Goal: Information Seeking & Learning: Learn about a topic

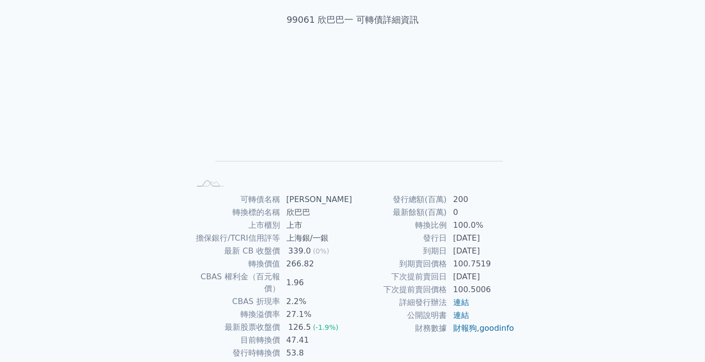
scroll to position [96, 0]
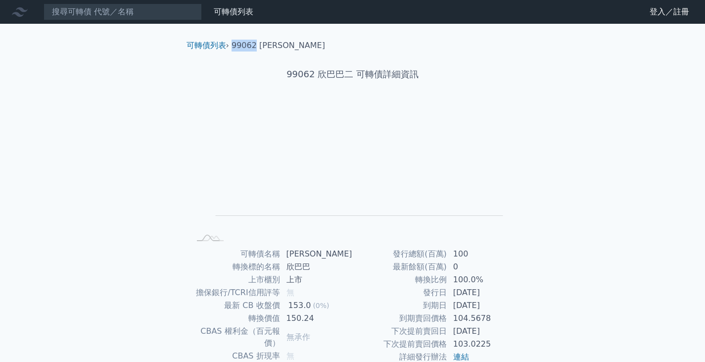
drag, startPoint x: 233, startPoint y: 46, endPoint x: 254, endPoint y: 45, distance: 20.8
click at [254, 45] on li "99062 [PERSON_NAME]" at bounding box center [277, 46] width 93 height 12
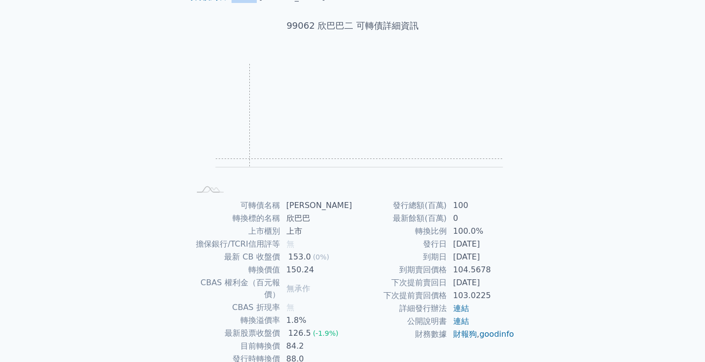
scroll to position [96, 0]
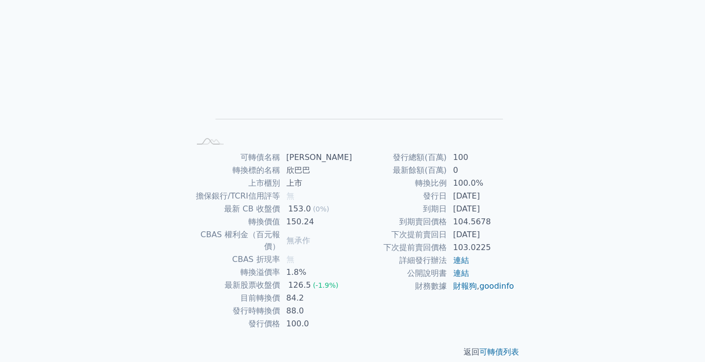
click at [324, 281] on span "(-1.9%)" at bounding box center [326, 285] width 26 height 8
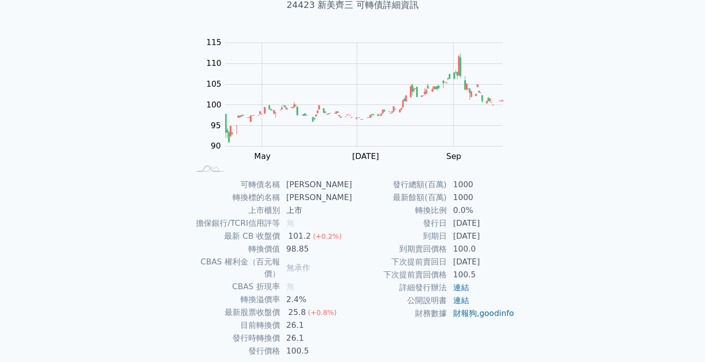
scroll to position [96, 0]
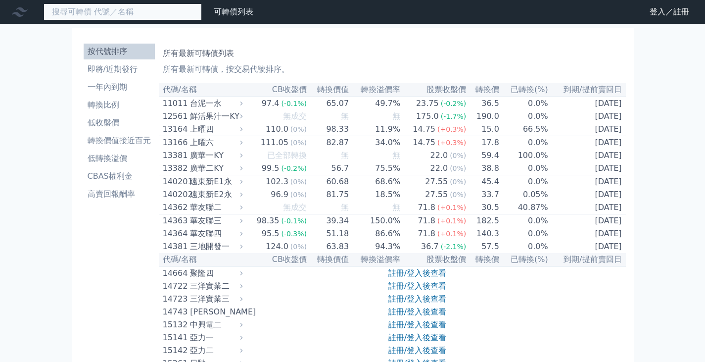
click at [151, 16] on input at bounding box center [123, 11] width 158 height 17
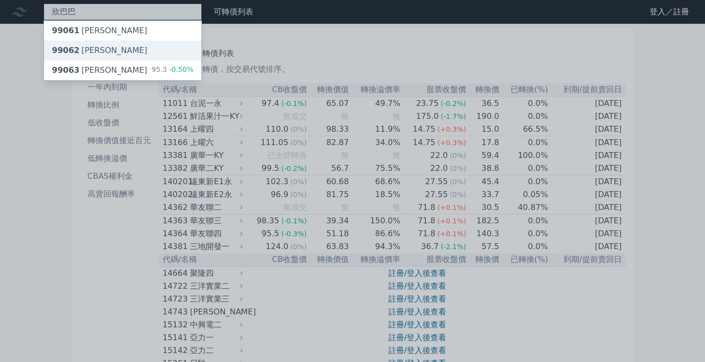
type input "欣巴巴"
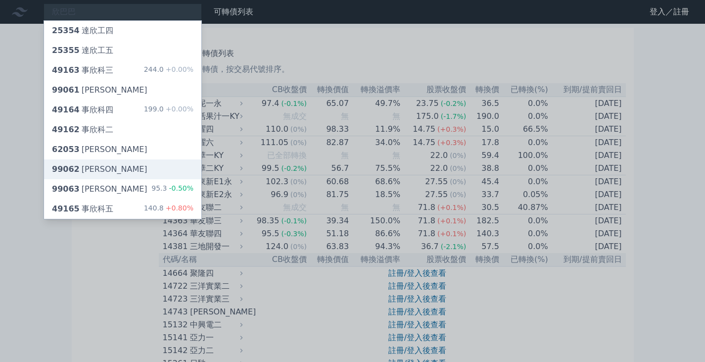
click at [104, 171] on div "99062 欣巴巴二" at bounding box center [99, 169] width 95 height 12
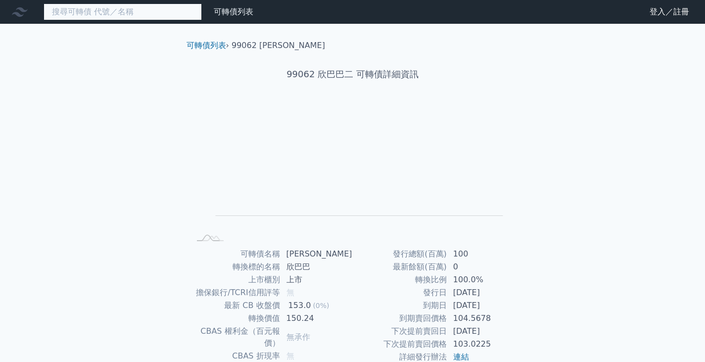
click at [97, 12] on input at bounding box center [123, 11] width 158 height 17
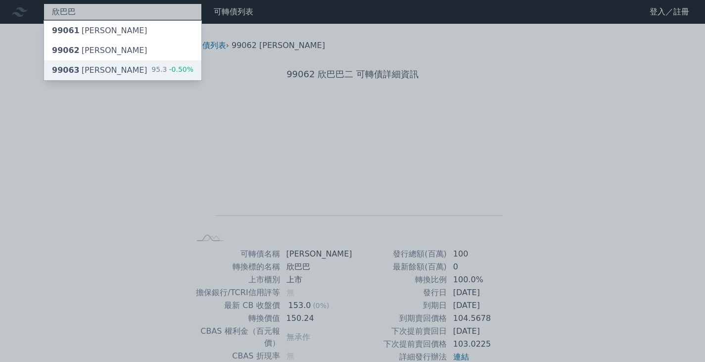
type input "欣巴巴"
click at [92, 68] on div "99063 欣巴巴三" at bounding box center [99, 70] width 95 height 12
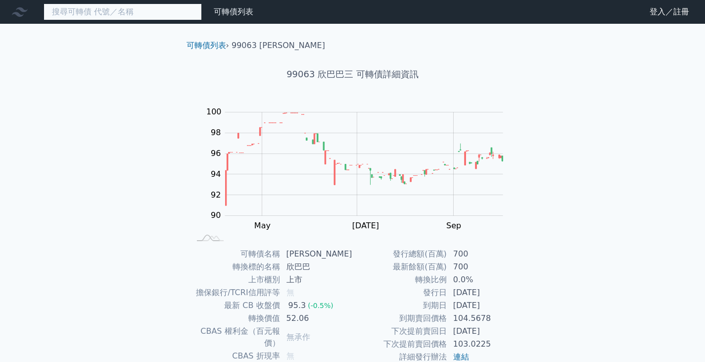
click at [108, 12] on input at bounding box center [123, 11] width 158 height 17
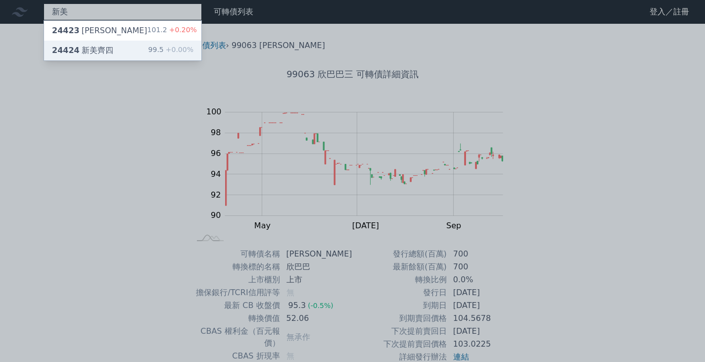
type input "新美"
click at [104, 48] on div "24424 新美齊四" at bounding box center [82, 51] width 61 height 12
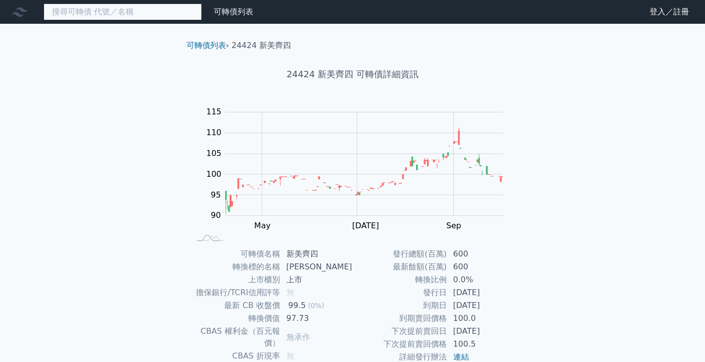
click at [110, 14] on input at bounding box center [123, 11] width 158 height 17
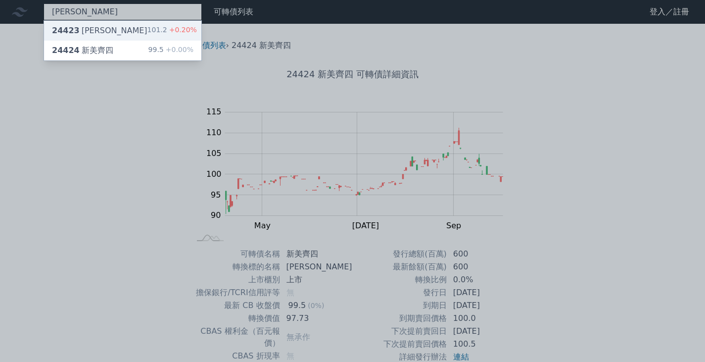
type input "新美齊"
click at [108, 25] on div "24423 新美齊三" at bounding box center [99, 31] width 95 height 12
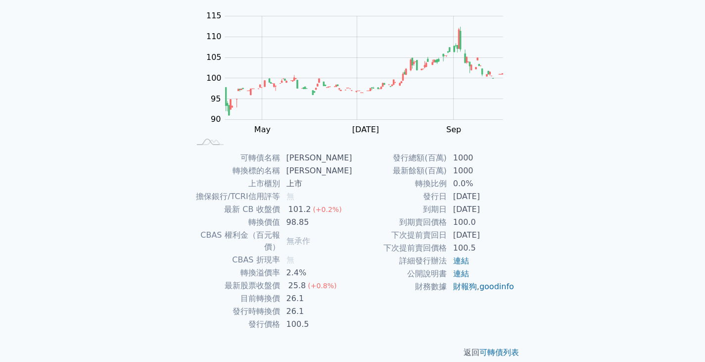
scroll to position [96, 0]
